Goal: Task Accomplishment & Management: Complete application form

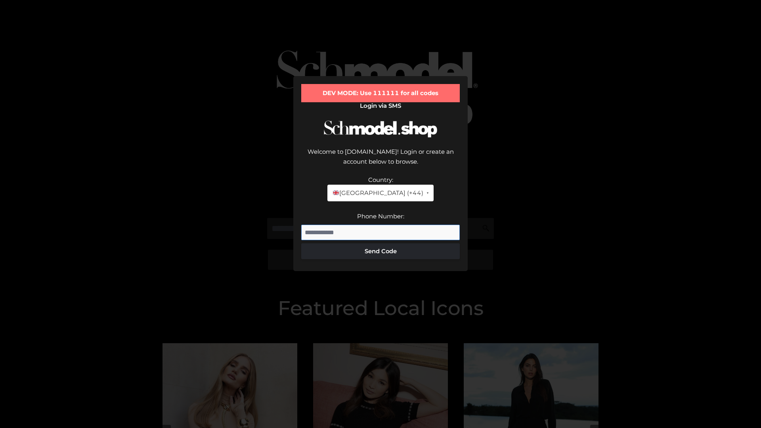
click at [380, 225] on input "Phone Number:" at bounding box center [380, 233] width 158 height 16
type input "**********"
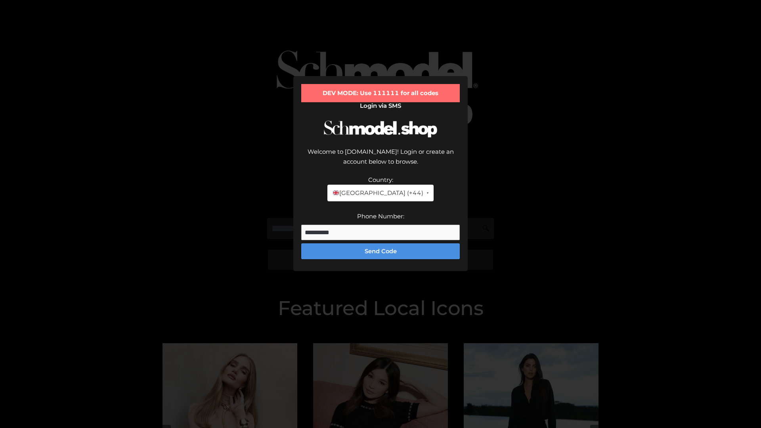
click at [380, 243] on button "Send Code" at bounding box center [380, 251] width 158 height 16
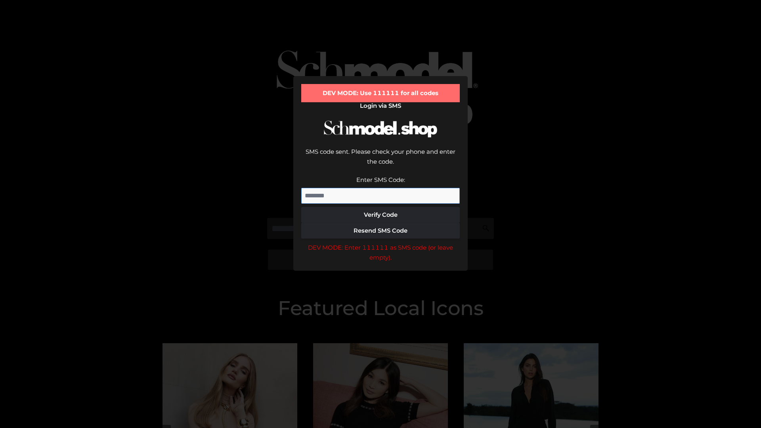
click at [380, 188] on input "Enter SMS Code:" at bounding box center [380, 196] width 158 height 16
type input "******"
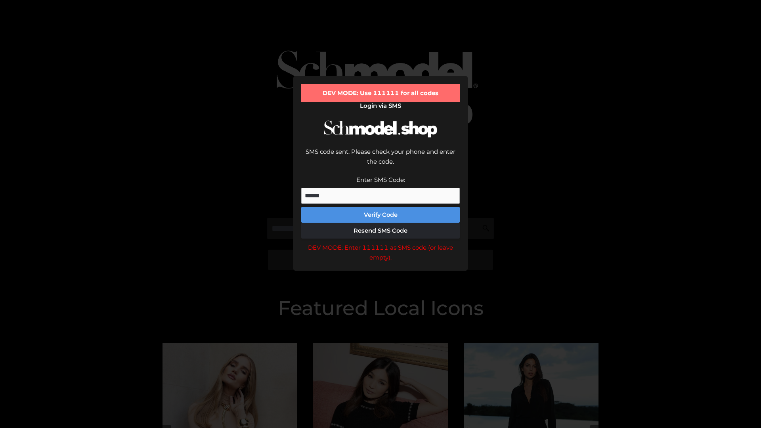
click at [380, 207] on button "Verify Code" at bounding box center [380, 215] width 158 height 16
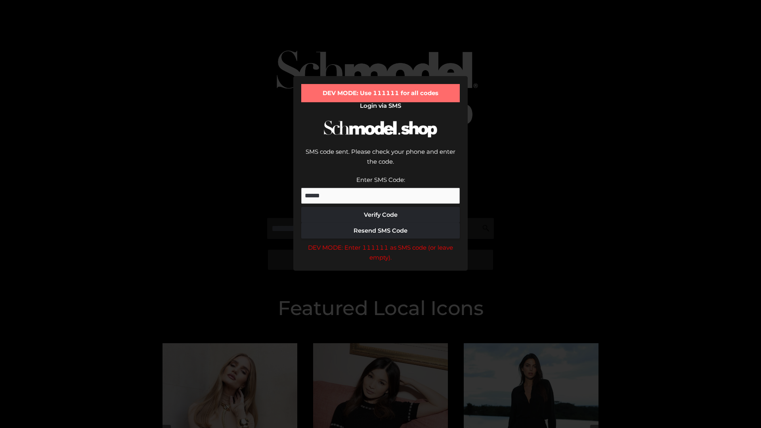
click at [380, 242] on div "DEV MODE: Enter 111111 as SMS code (or leave empty)." at bounding box center [380, 252] width 158 height 20
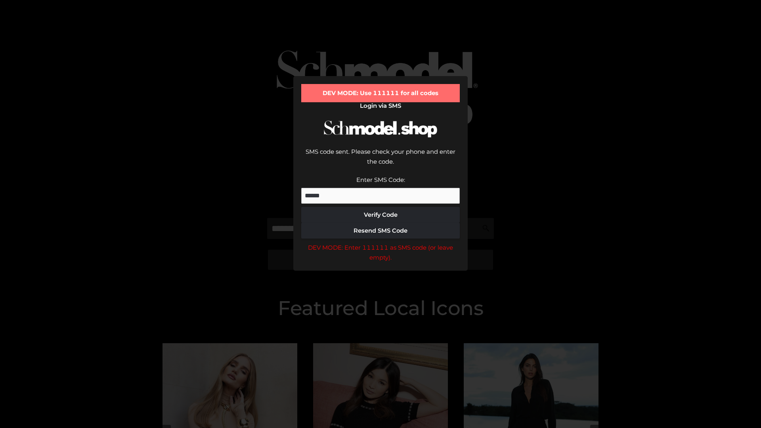
click at [380, 242] on div "DEV MODE: Enter 111111 as SMS code (or leave empty)." at bounding box center [380, 252] width 158 height 20
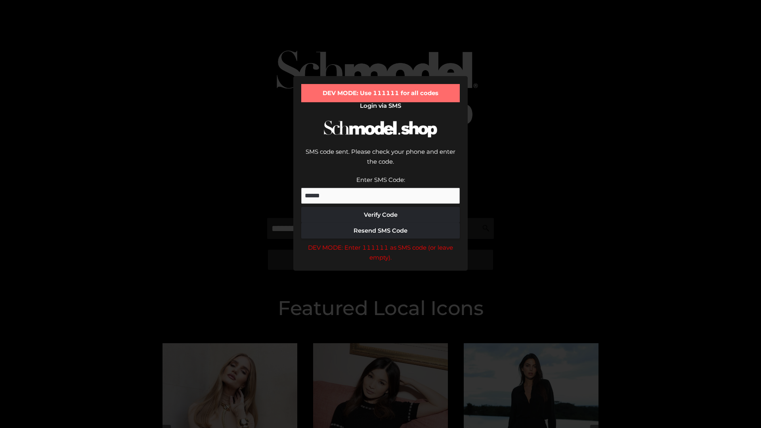
click at [380, 242] on div "DEV MODE: Enter 111111 as SMS code (or leave empty)." at bounding box center [380, 252] width 158 height 20
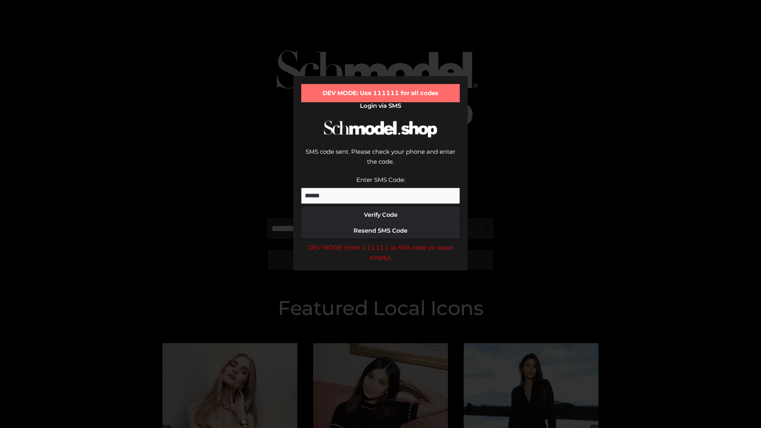
click at [380, 242] on div "DEV MODE: Enter 111111 as SMS code (or leave empty)." at bounding box center [380, 252] width 158 height 20
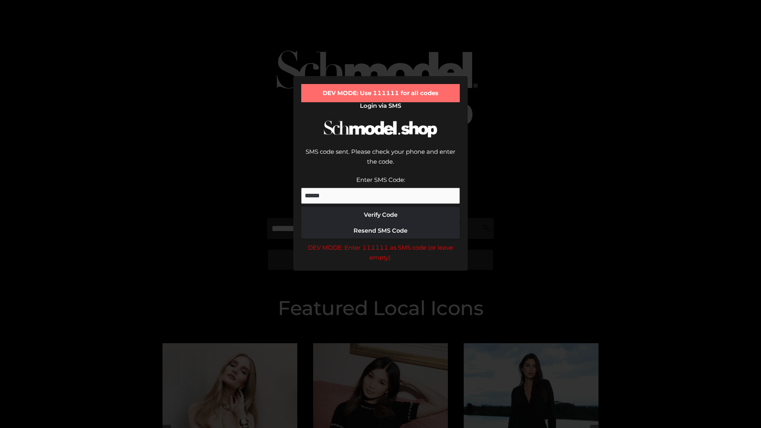
click at [380, 242] on div "DEV MODE: Enter 111111 as SMS code (or leave empty)." at bounding box center [380, 252] width 158 height 20
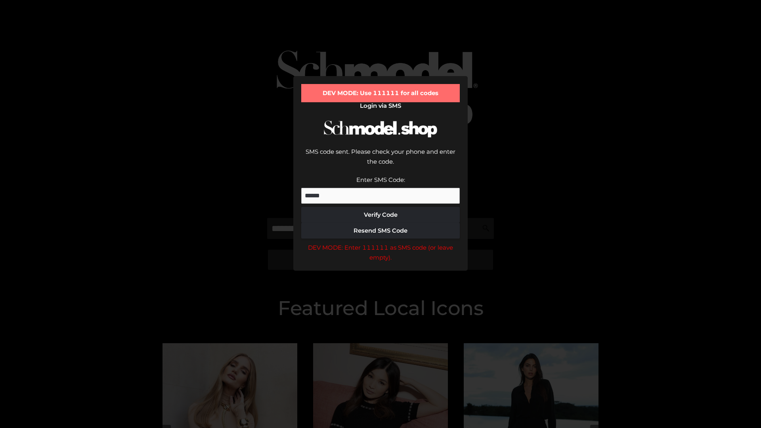
click at [380, 242] on div "DEV MODE: Enter 111111 as SMS code (or leave empty)." at bounding box center [380, 252] width 158 height 20
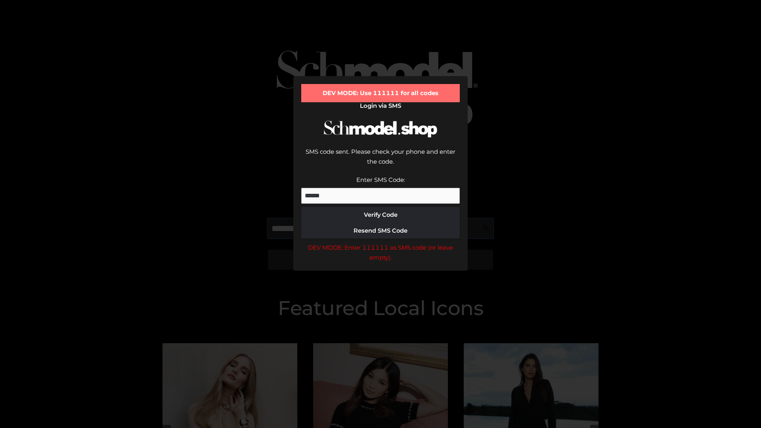
scroll to position [0, 41]
click at [380, 242] on div "DEV MODE: Enter 111111 as SMS code (or leave empty)." at bounding box center [380, 252] width 158 height 20
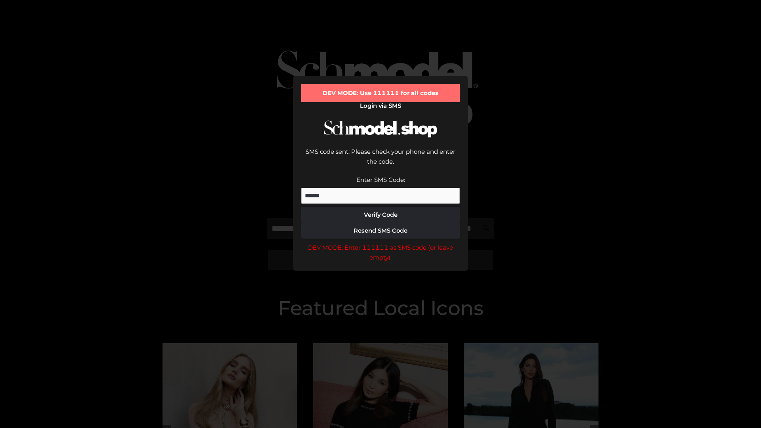
click at [380, 242] on div "DEV MODE: Enter 111111 as SMS code (or leave empty)." at bounding box center [380, 252] width 158 height 20
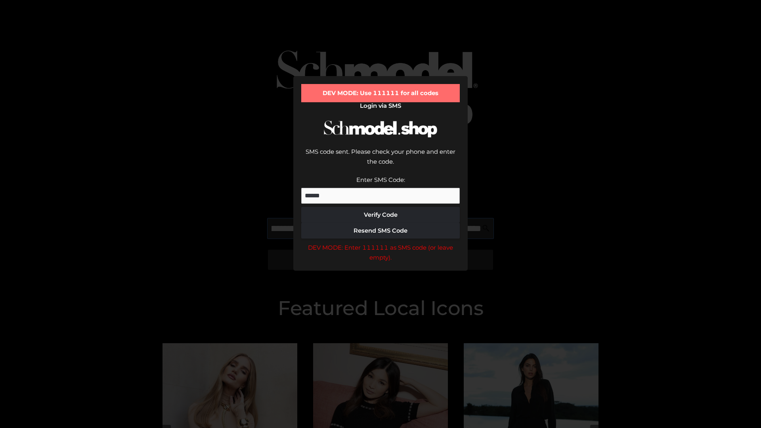
scroll to position [0, 86]
click at [380, 242] on div "DEV MODE: Enter 111111 as SMS code (or leave empty)." at bounding box center [380, 252] width 158 height 20
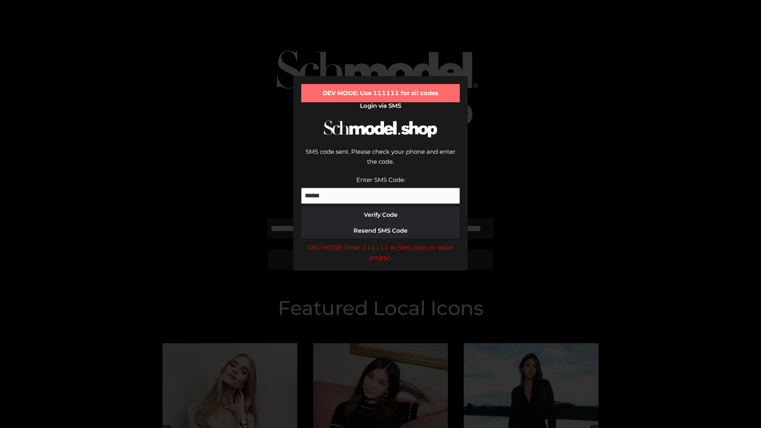
click at [380, 242] on div "DEV MODE: Enter 111111 as SMS code (or leave empty)." at bounding box center [380, 252] width 158 height 20
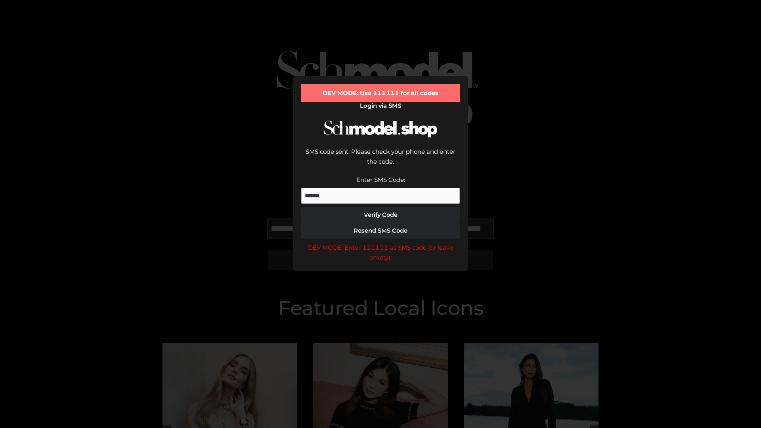
scroll to position [0, 134]
click at [380, 242] on div "DEV MODE: Enter 111111 as SMS code (or leave empty)." at bounding box center [380, 252] width 158 height 20
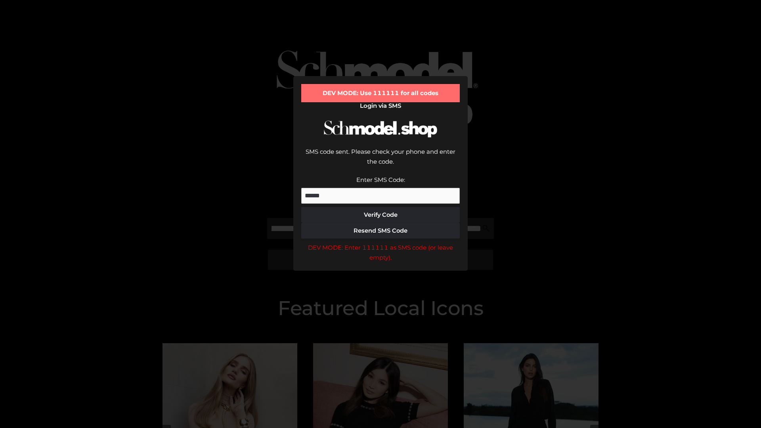
click at [380, 242] on div "DEV MODE: Enter 111111 as SMS code (or leave empty)." at bounding box center [380, 252] width 158 height 20
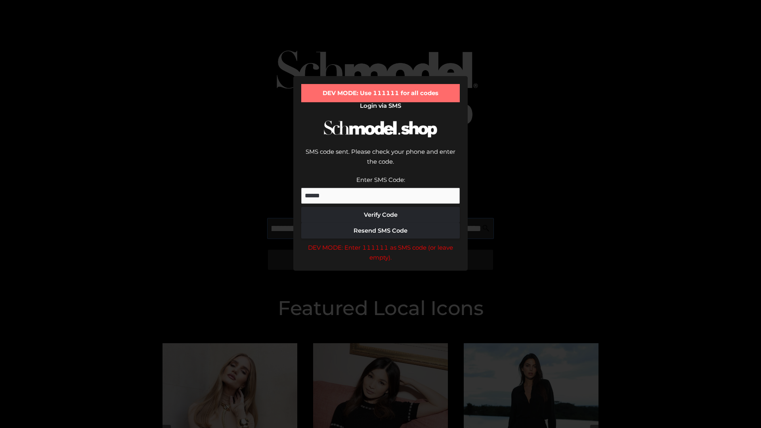
scroll to position [0, 184]
click at [380, 242] on div "DEV MODE: Enter 111111 as SMS code (or leave empty)." at bounding box center [380, 252] width 158 height 20
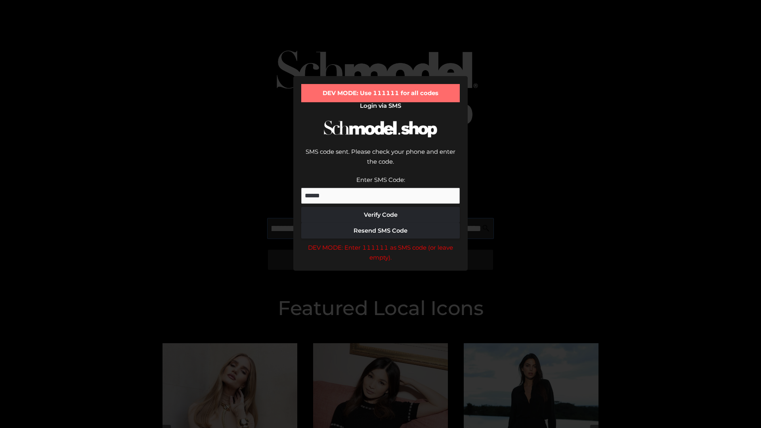
type input "**********"
